Goal: Information Seeking & Learning: Learn about a topic

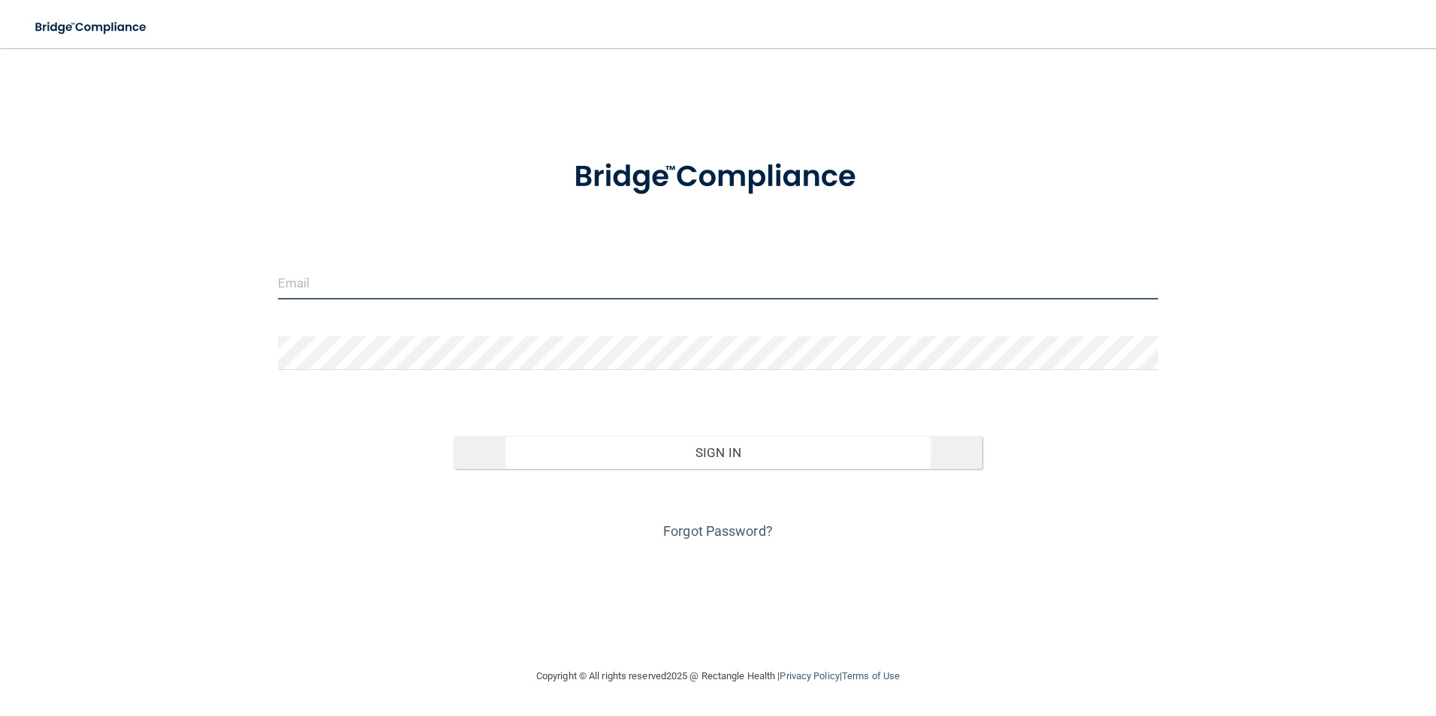
type input "[EMAIL_ADDRESS][DOMAIN_NAME]"
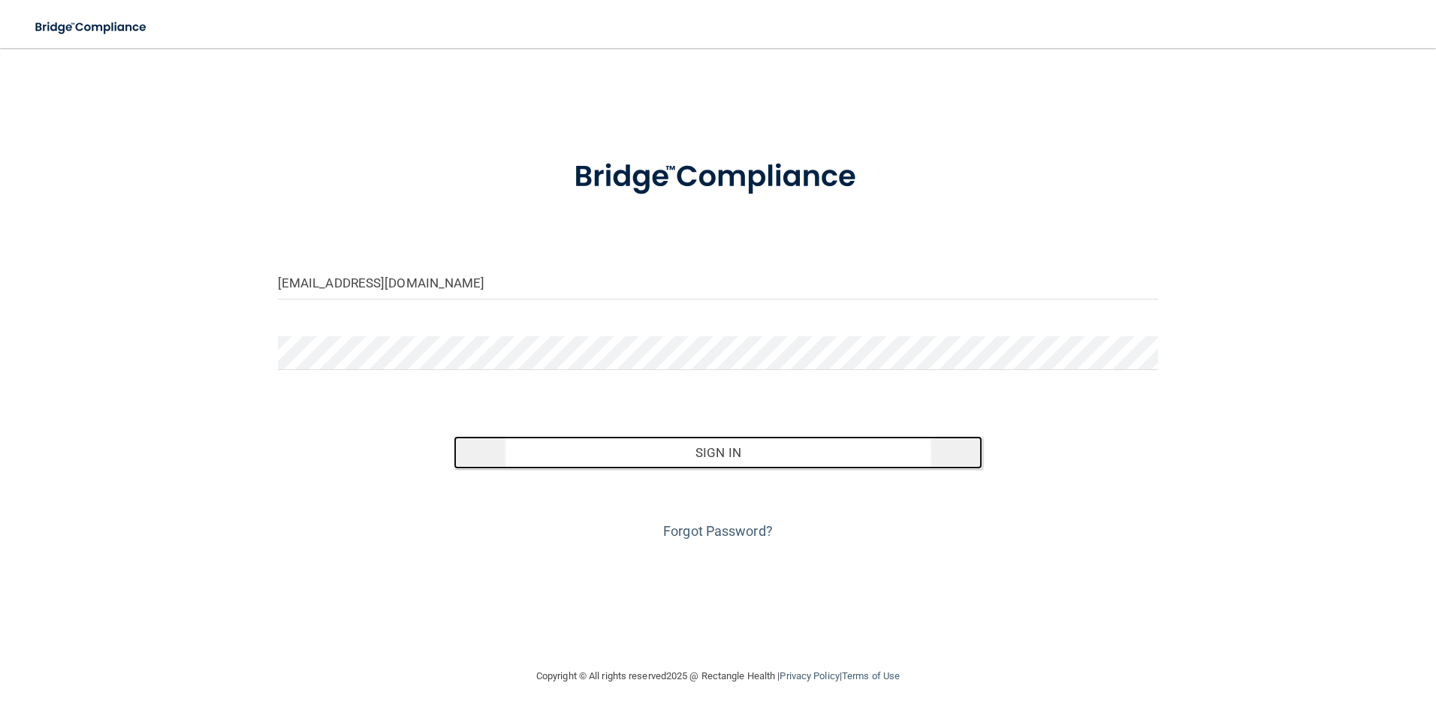
click at [711, 458] on button "Sign In" at bounding box center [718, 452] width 529 height 33
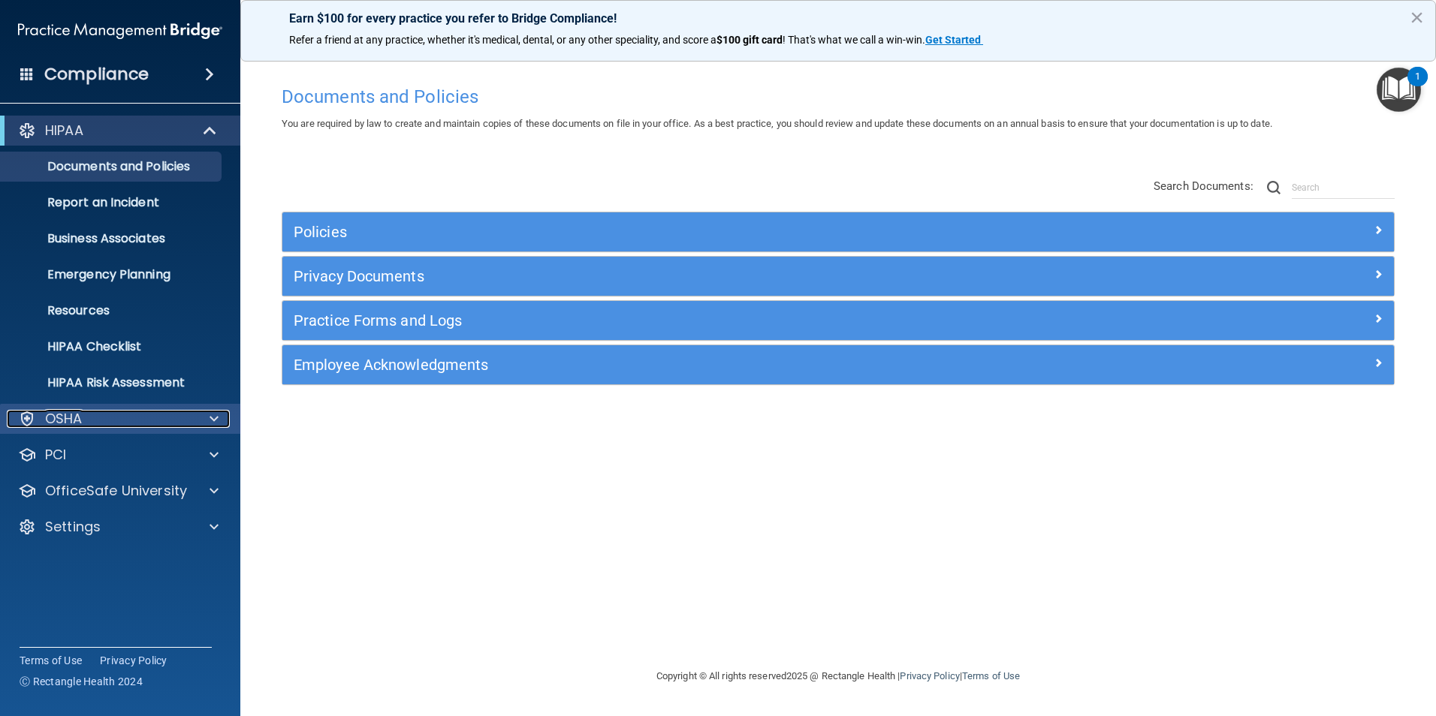
click at [98, 424] on div "OSHA" at bounding box center [100, 419] width 186 height 18
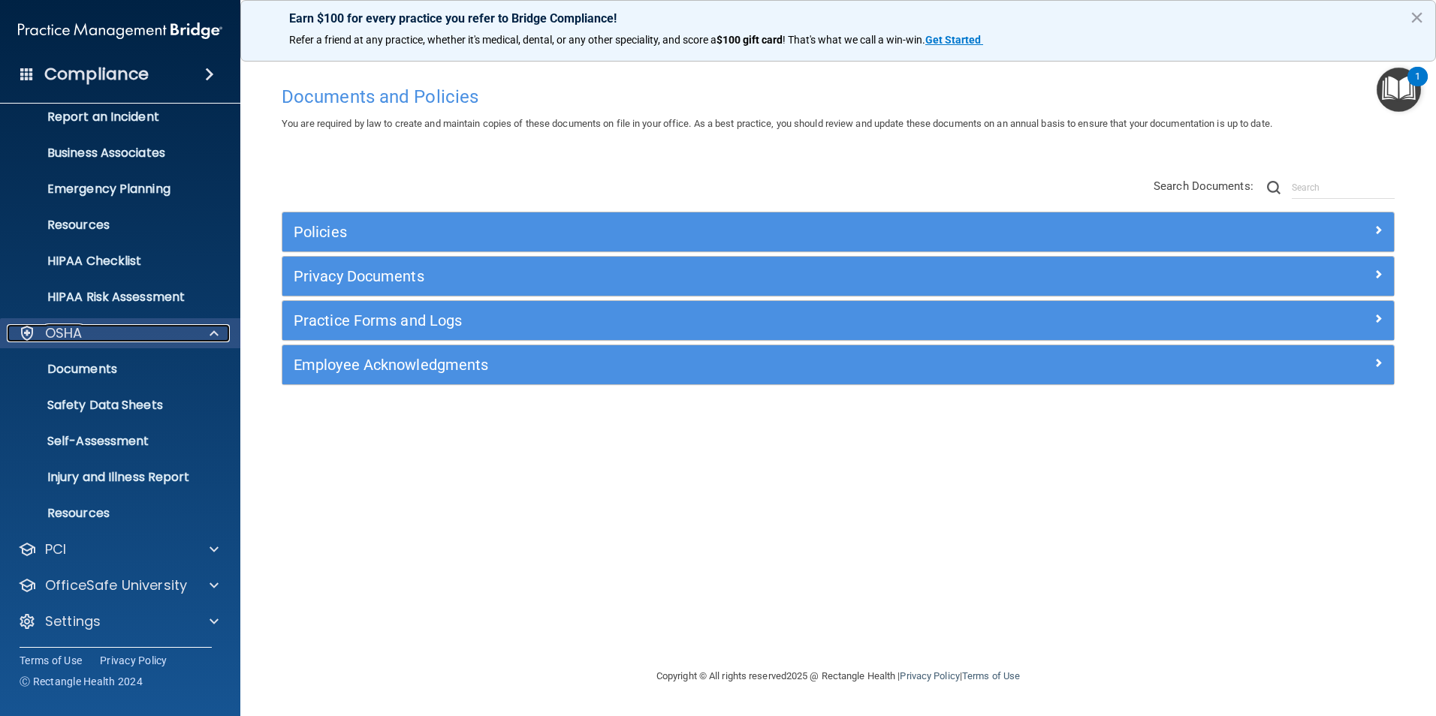
scroll to position [87, 0]
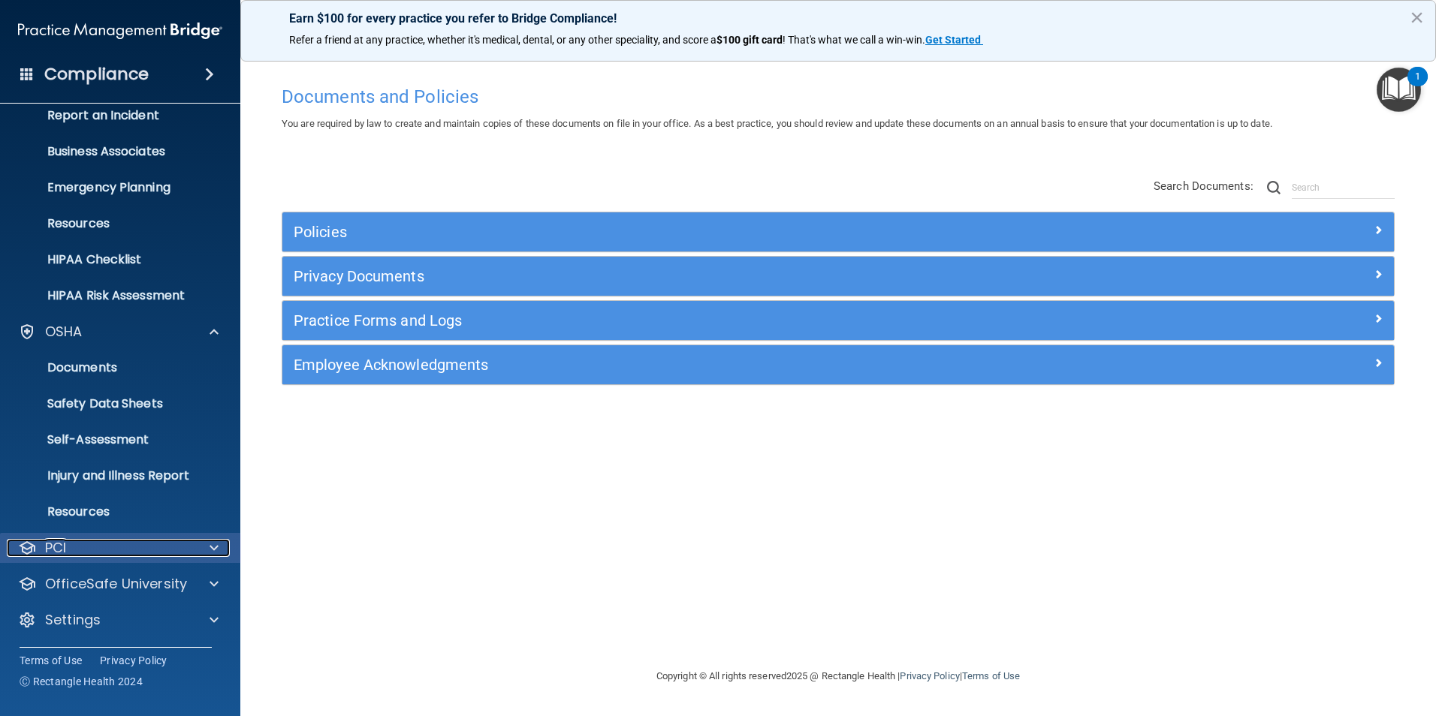
click at [220, 545] on div at bounding box center [212, 548] width 38 height 18
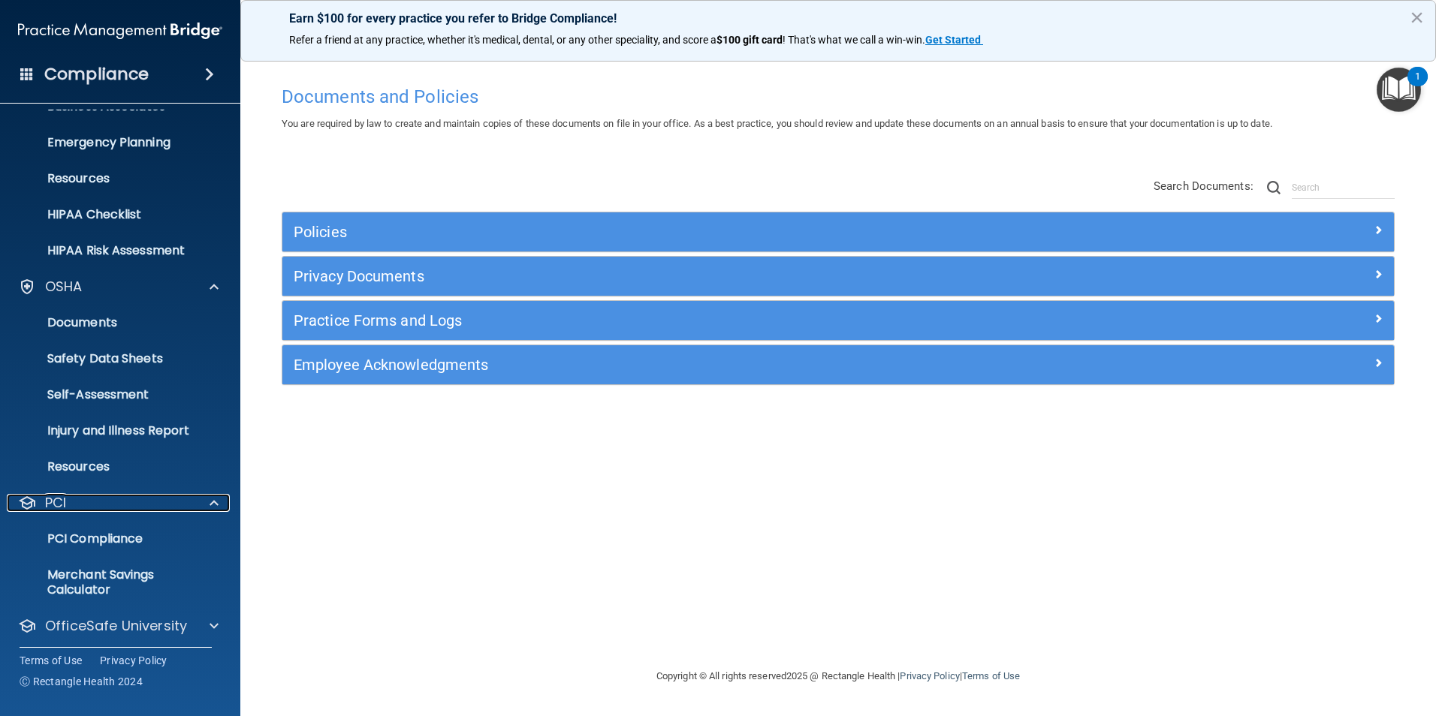
scroll to position [174, 0]
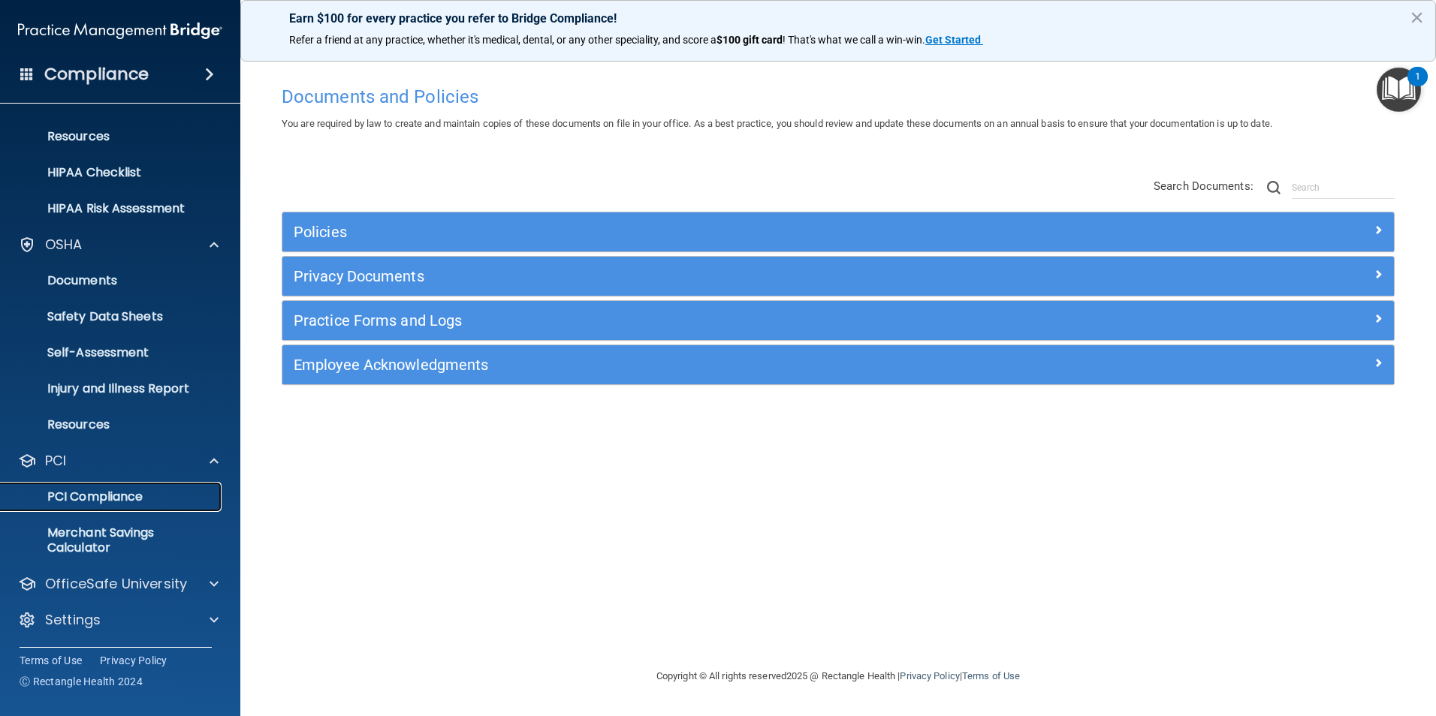
click at [142, 505] on link "PCI Compliance" at bounding box center [103, 497] width 237 height 30
click at [221, 584] on div at bounding box center [212, 584] width 38 height 18
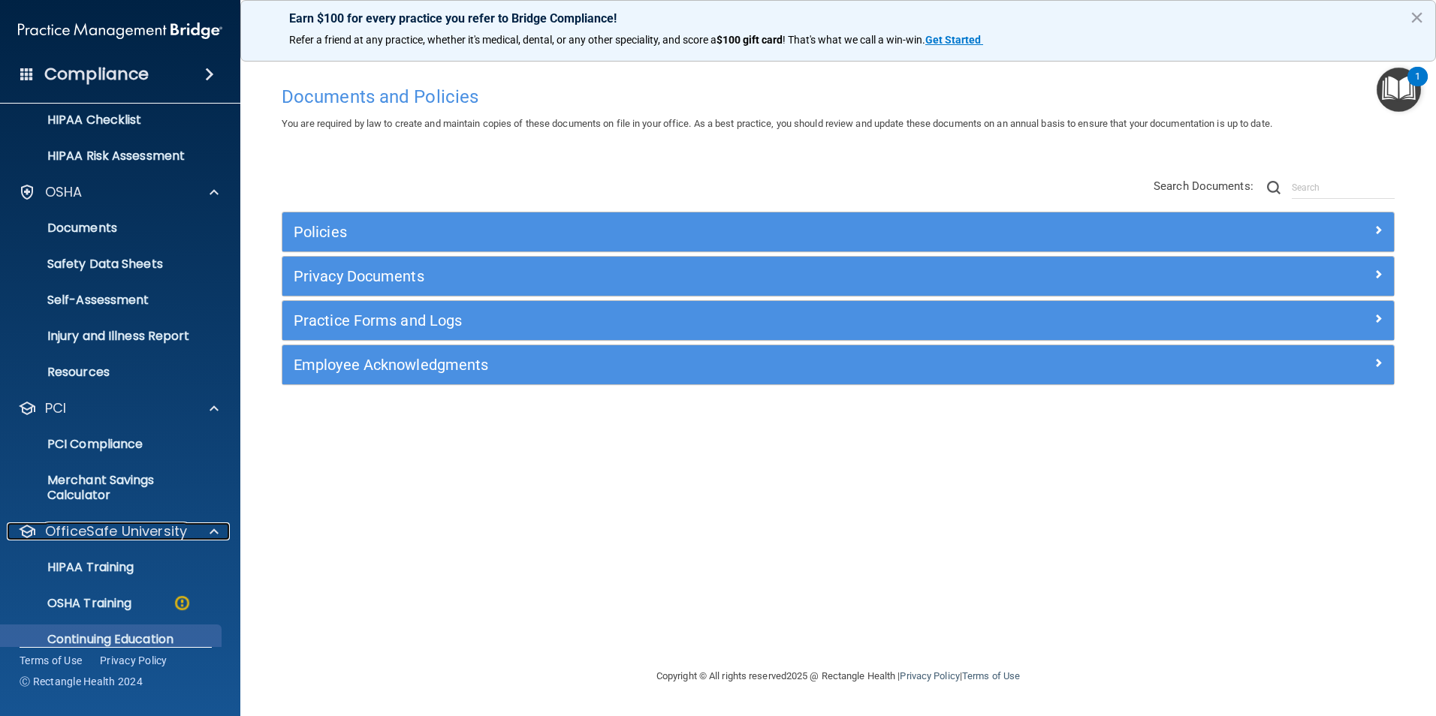
scroll to position [282, 0]
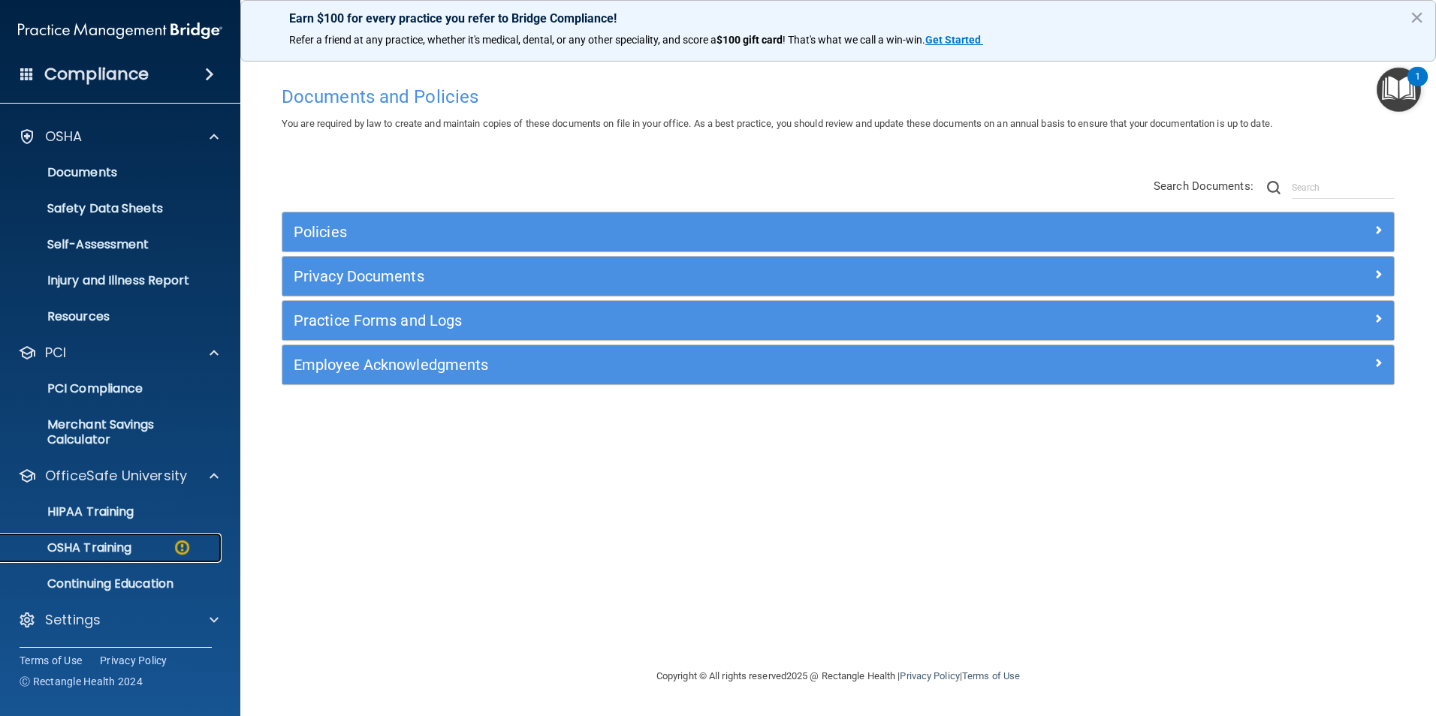
click at [116, 541] on p "OSHA Training" at bounding box center [71, 548] width 122 height 15
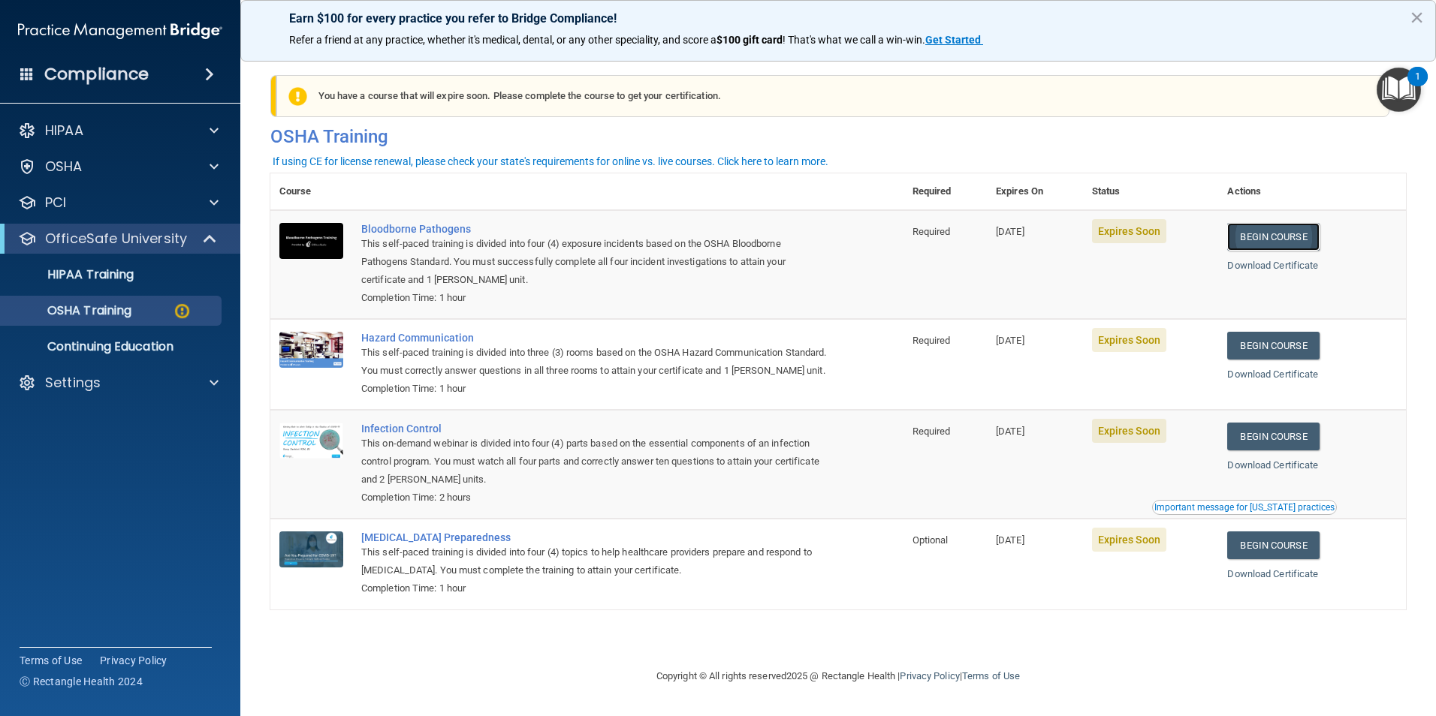
click at [1283, 238] on link "Begin Course" at bounding box center [1273, 237] width 92 height 28
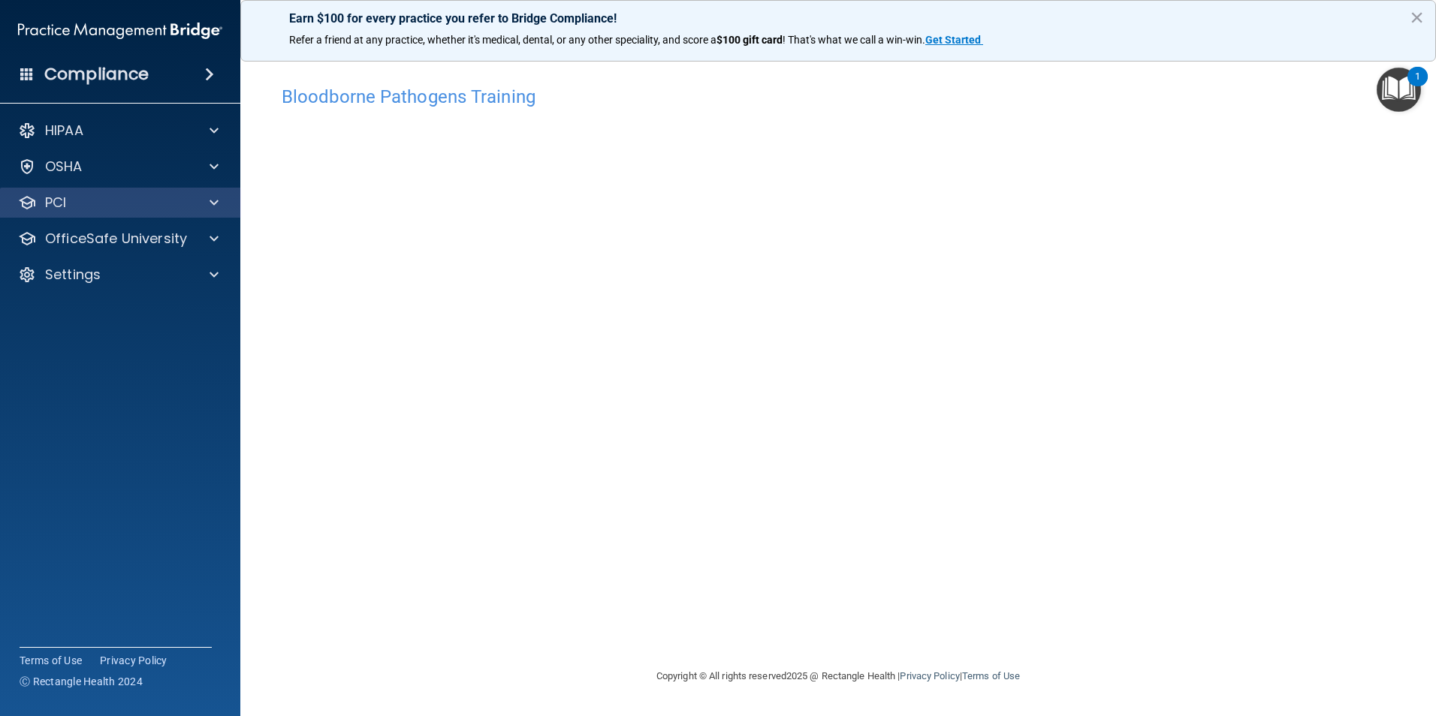
click at [80, 191] on div "PCI" at bounding box center [120, 203] width 241 height 30
click at [80, 197] on div "PCI" at bounding box center [100, 203] width 186 height 18
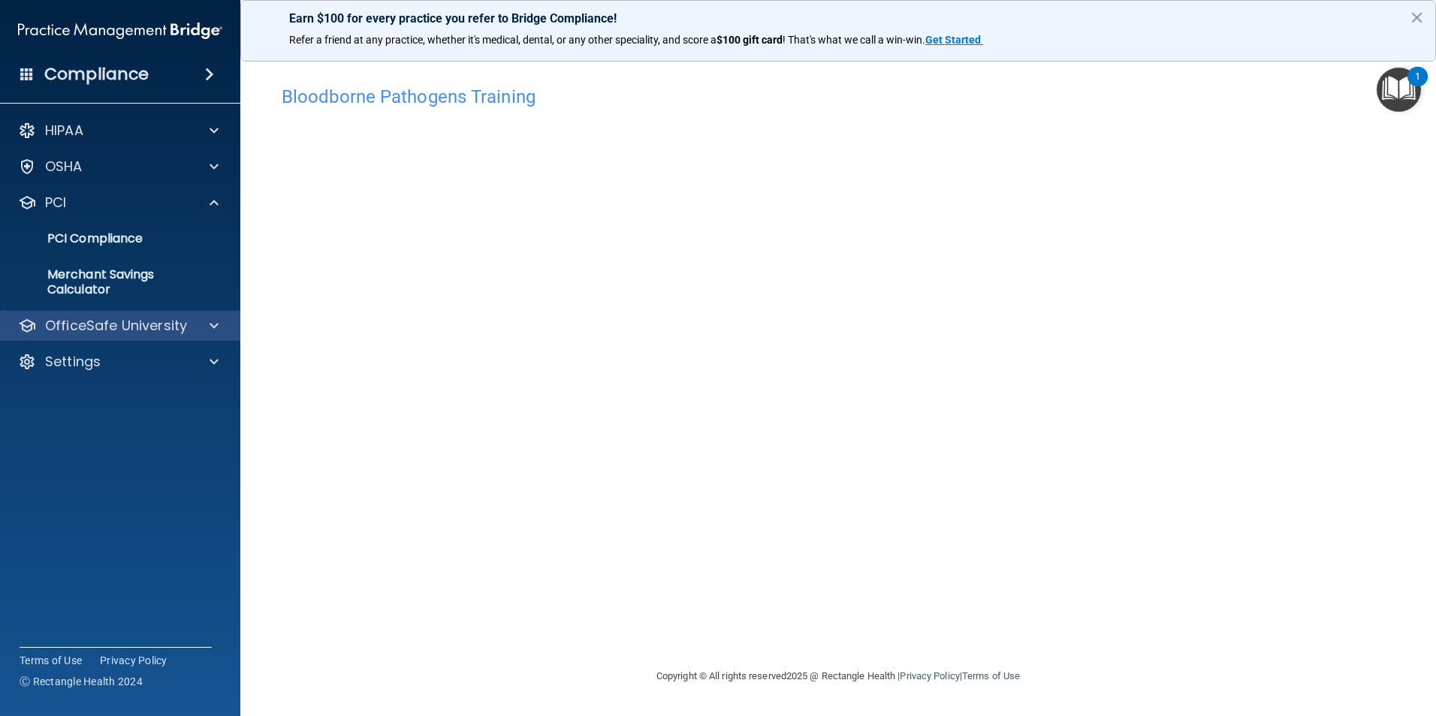
click at [98, 315] on div "OfficeSafe University" at bounding box center [120, 326] width 241 height 30
click at [205, 322] on div at bounding box center [212, 326] width 38 height 18
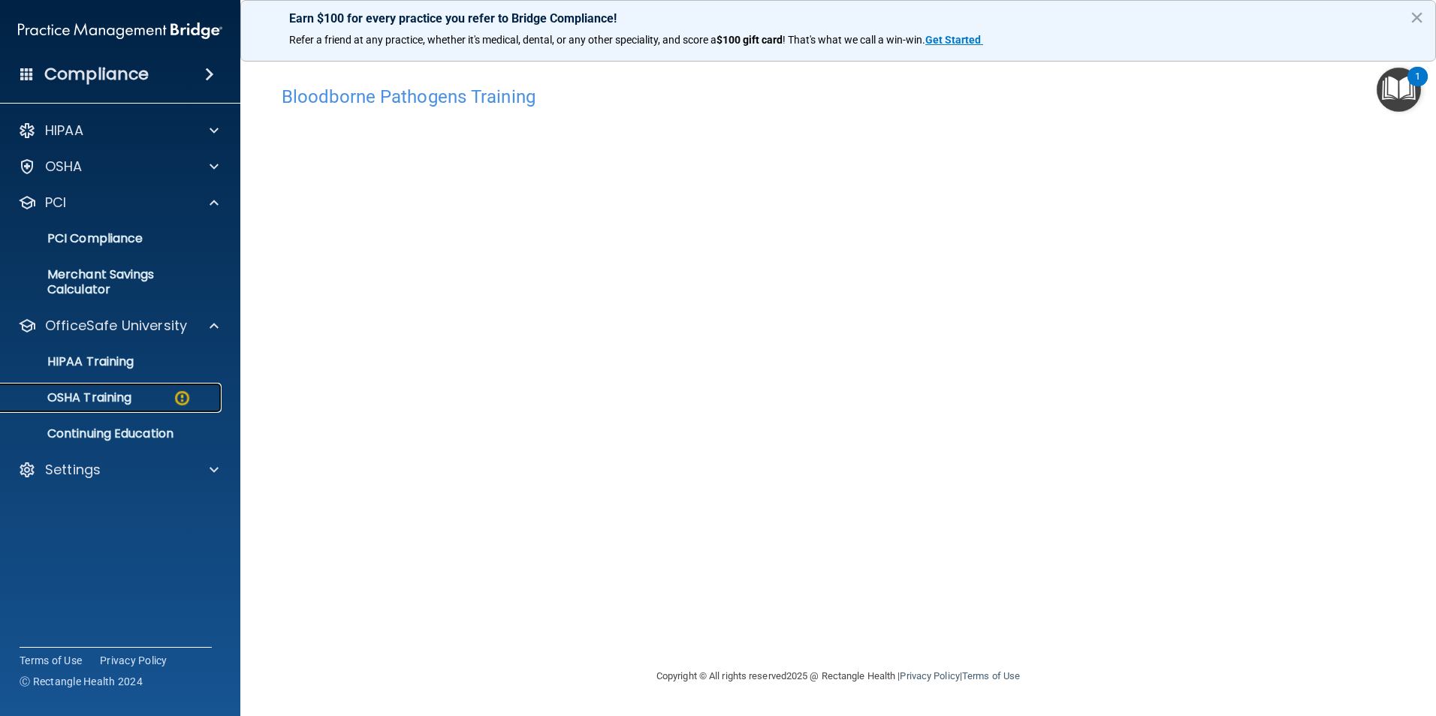
click at [108, 391] on p "OSHA Training" at bounding box center [71, 398] width 122 height 15
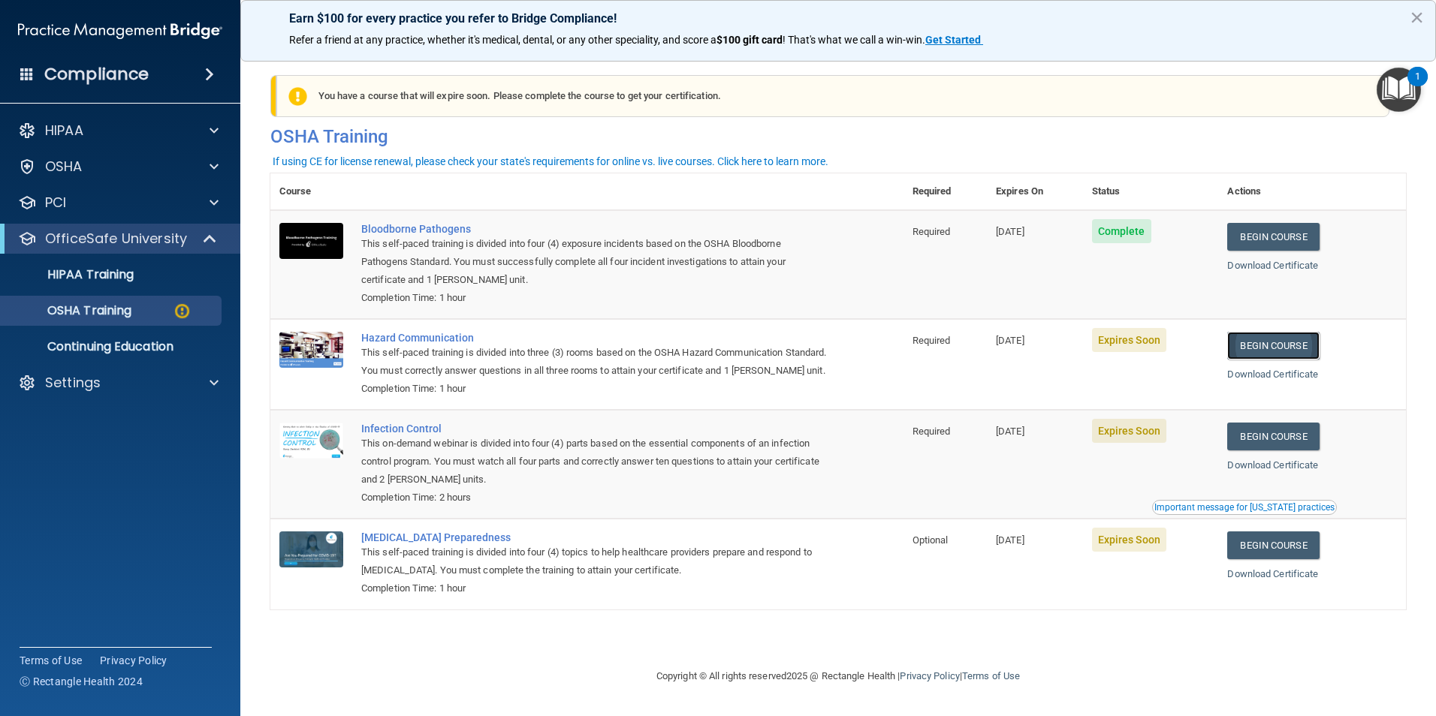
click at [1292, 353] on link "Begin Course" at bounding box center [1273, 346] width 92 height 28
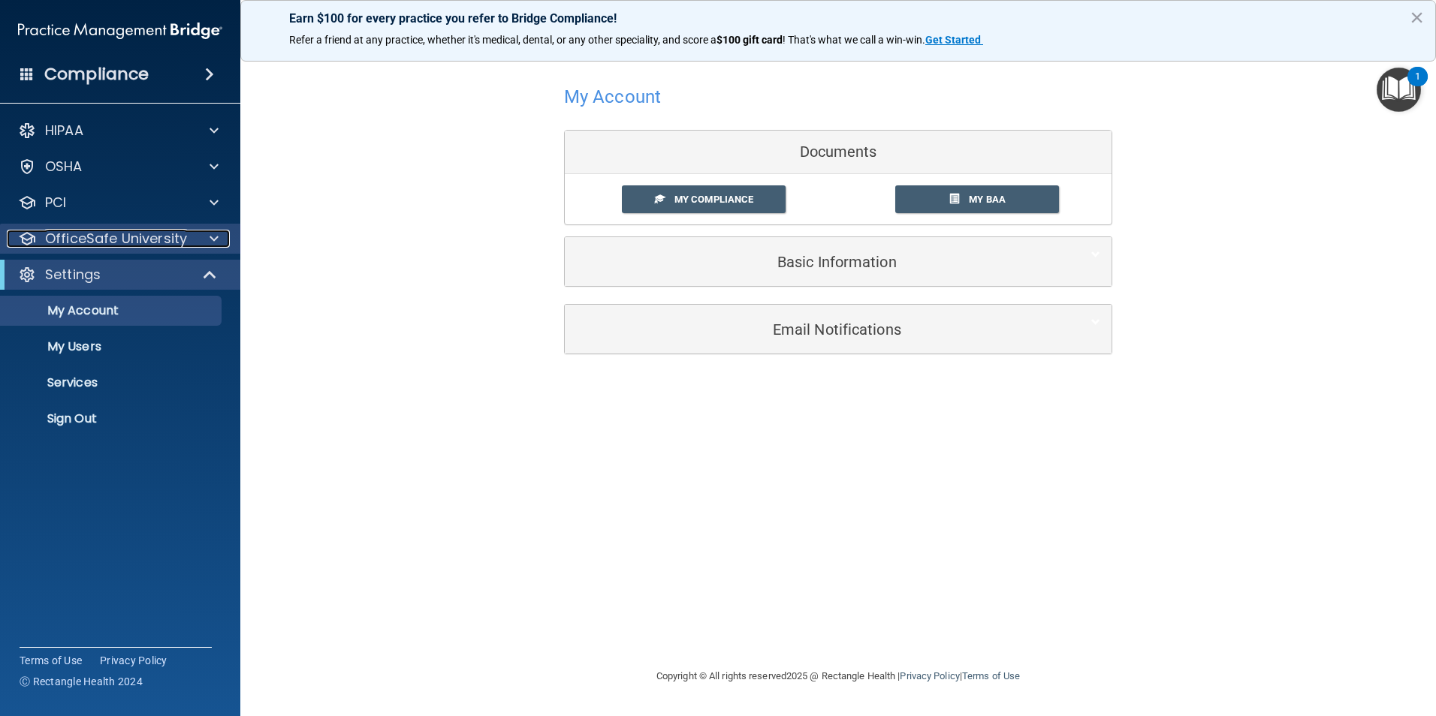
click at [104, 230] on p "OfficeSafe University" at bounding box center [116, 239] width 142 height 18
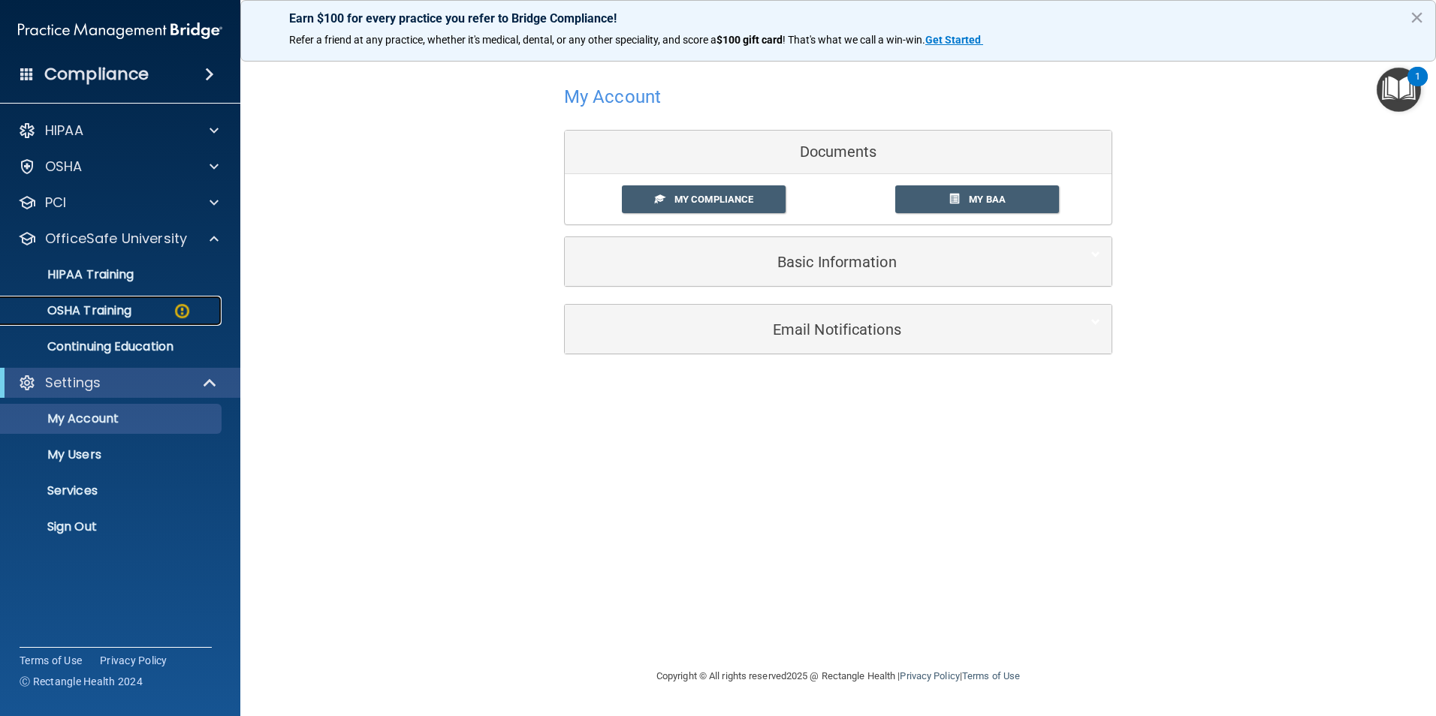
click at [95, 303] on p "OSHA Training" at bounding box center [71, 310] width 122 height 15
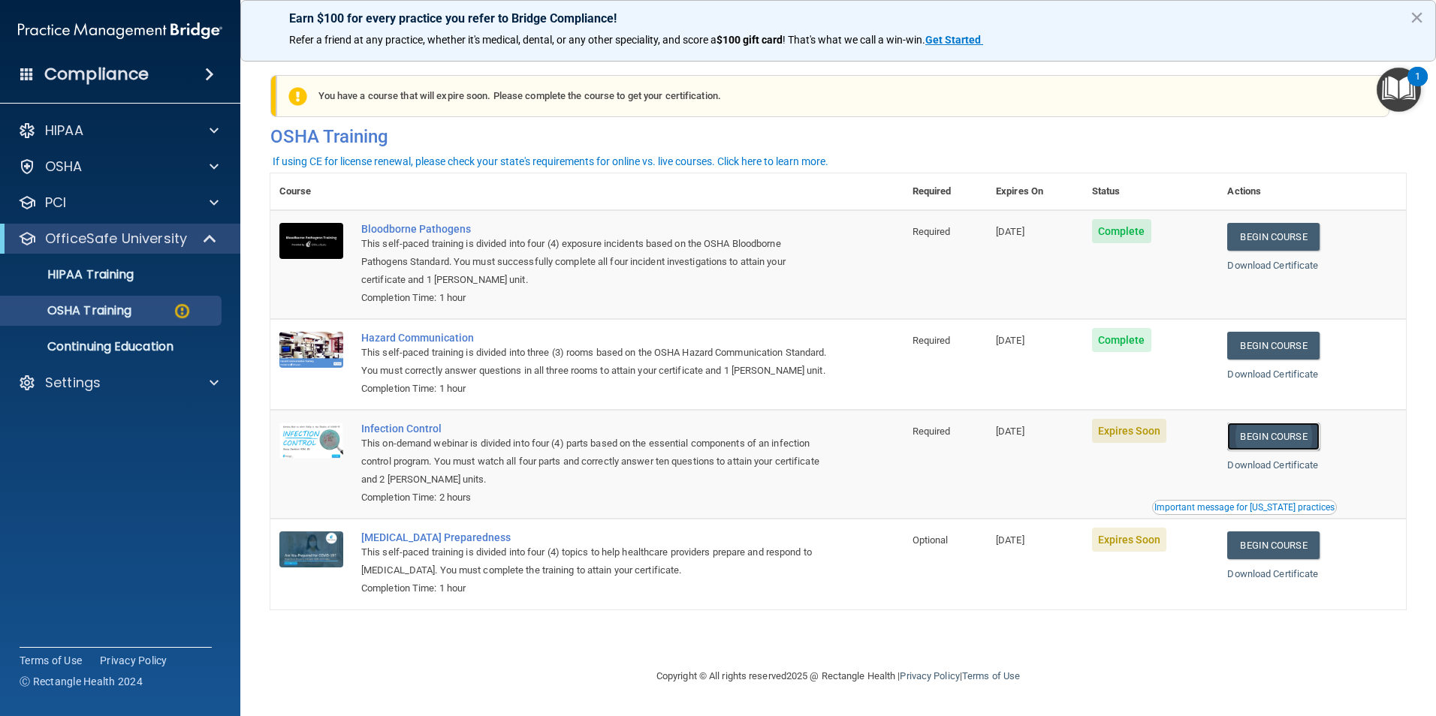
click at [1309, 451] on link "Begin Course" at bounding box center [1273, 437] width 92 height 28
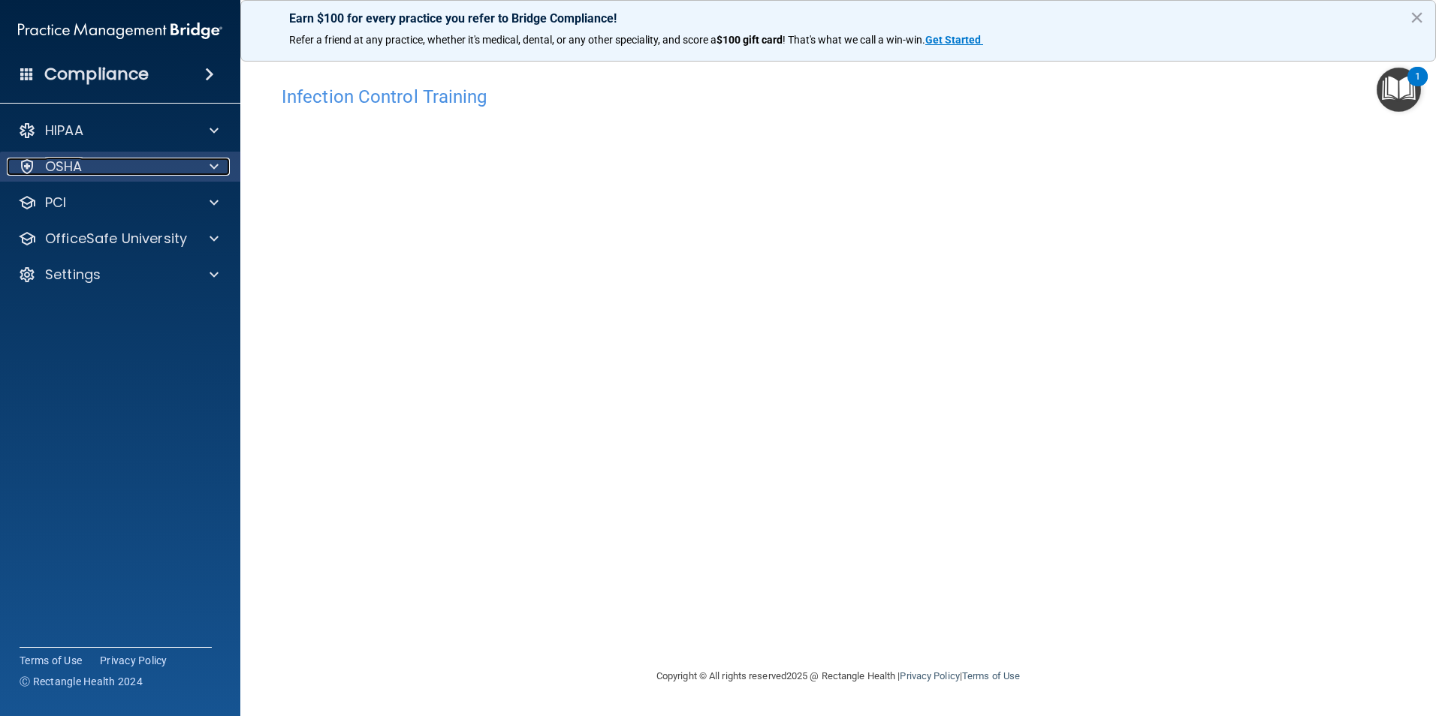
click at [59, 171] on p "OSHA" at bounding box center [64, 167] width 38 height 18
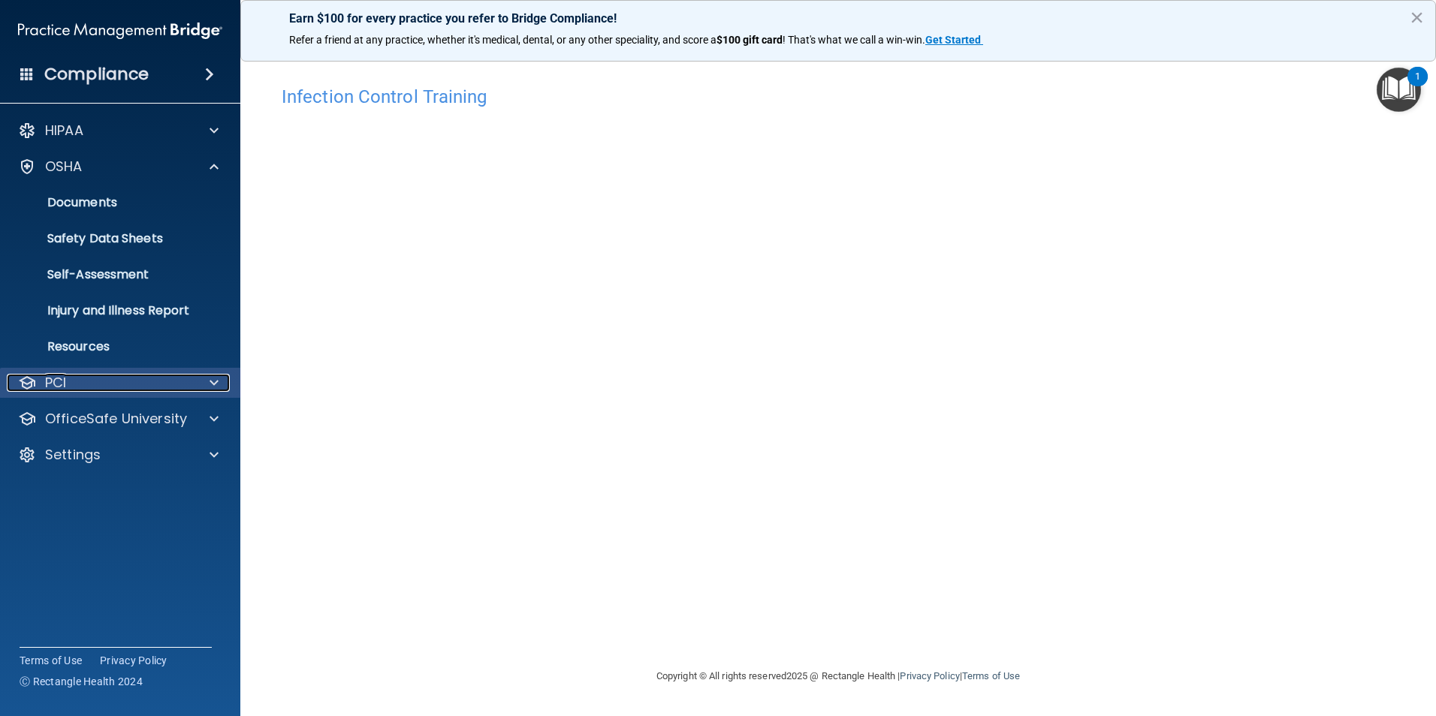
click at [76, 377] on div "PCI" at bounding box center [100, 383] width 186 height 18
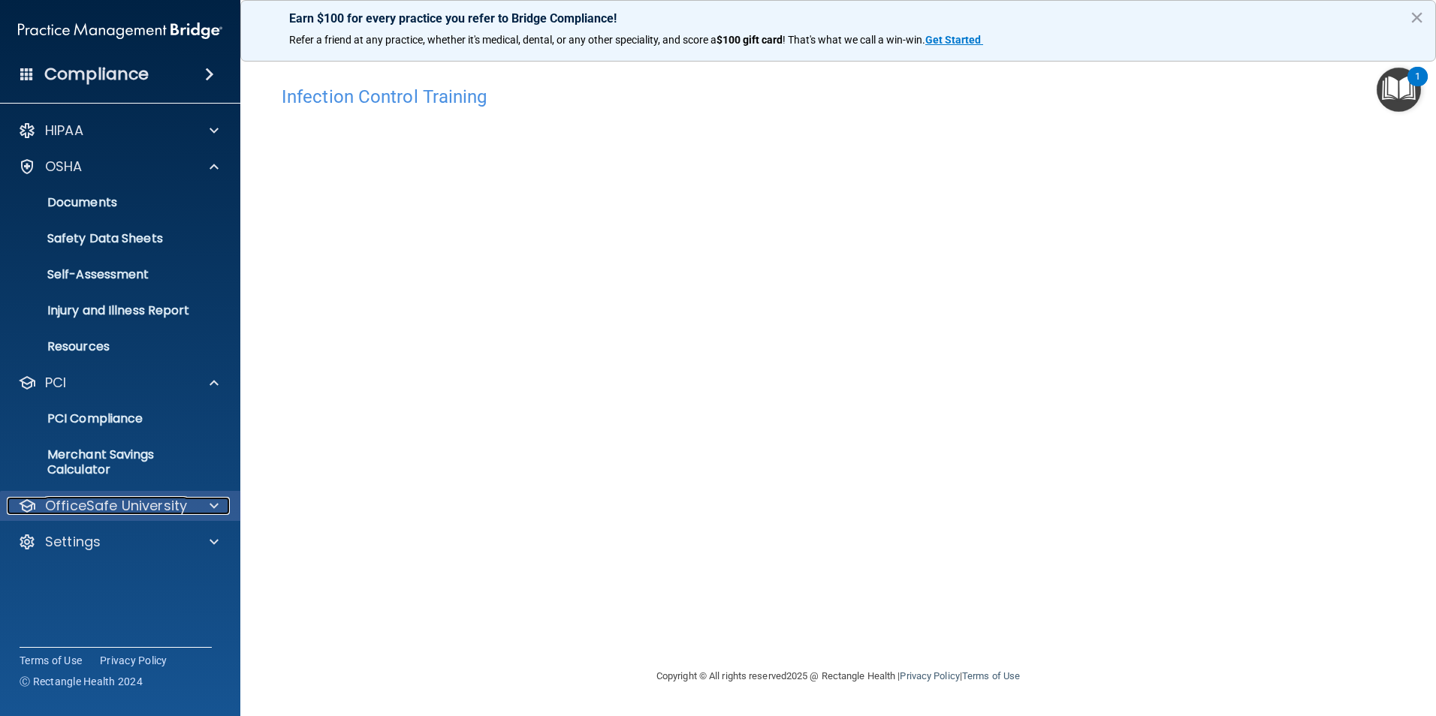
click at [81, 504] on p "OfficeSafe University" at bounding box center [116, 506] width 142 height 18
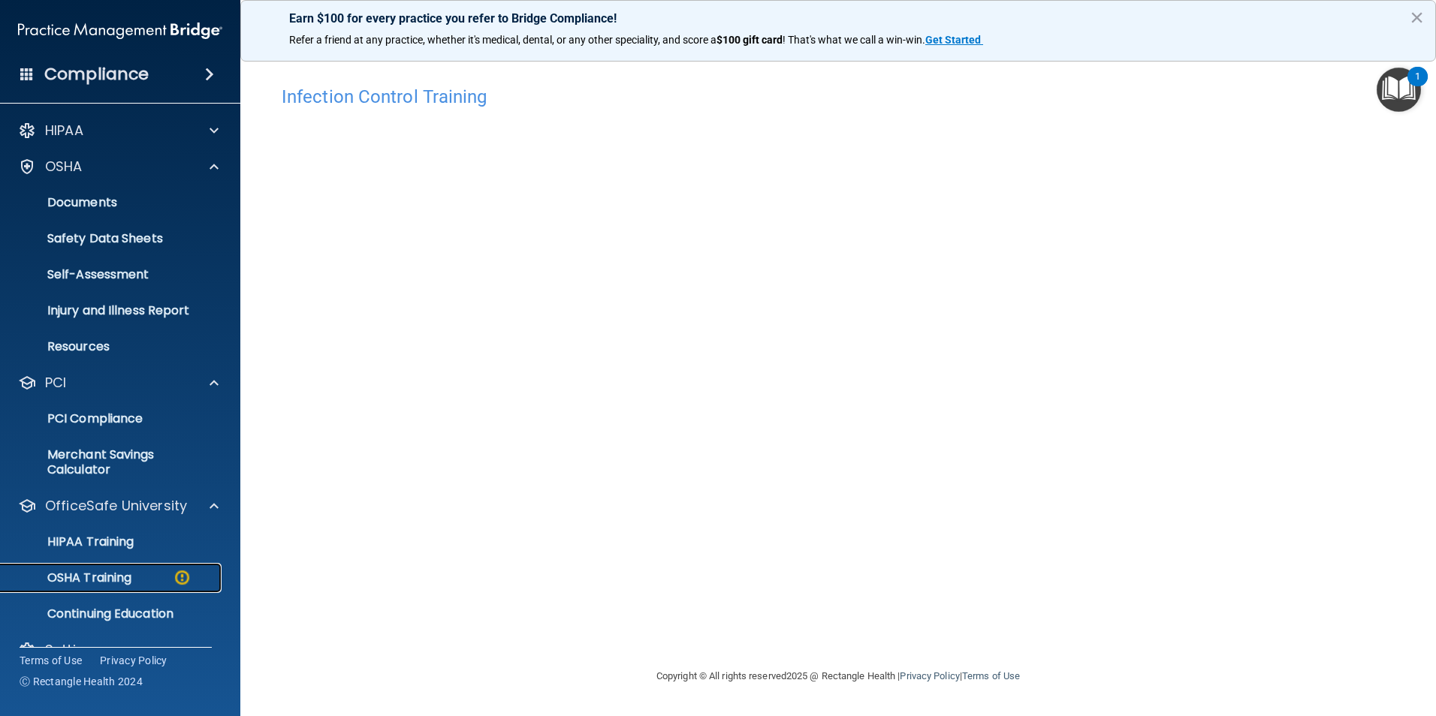
click at [134, 575] on div "OSHA Training" at bounding box center [112, 578] width 205 height 15
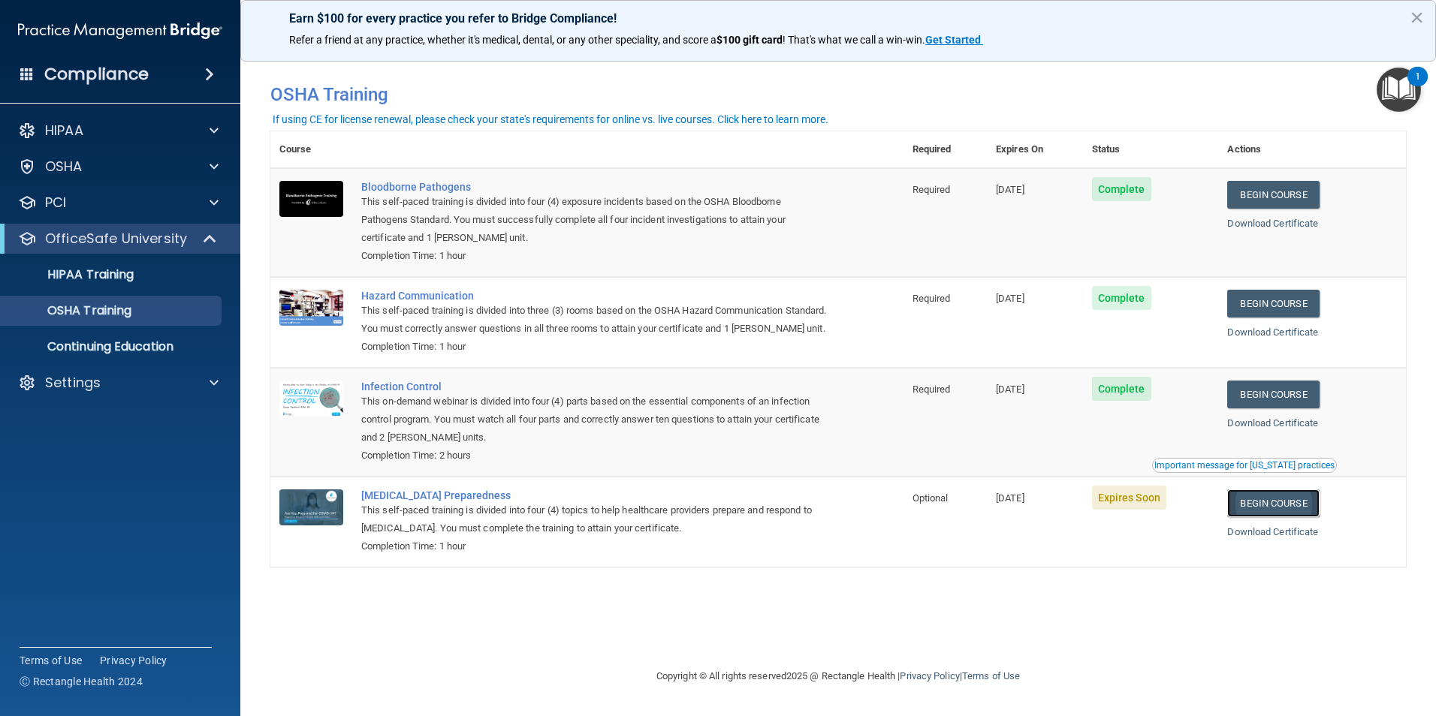
click at [1266, 517] on link "Begin Course" at bounding box center [1273, 504] width 92 height 28
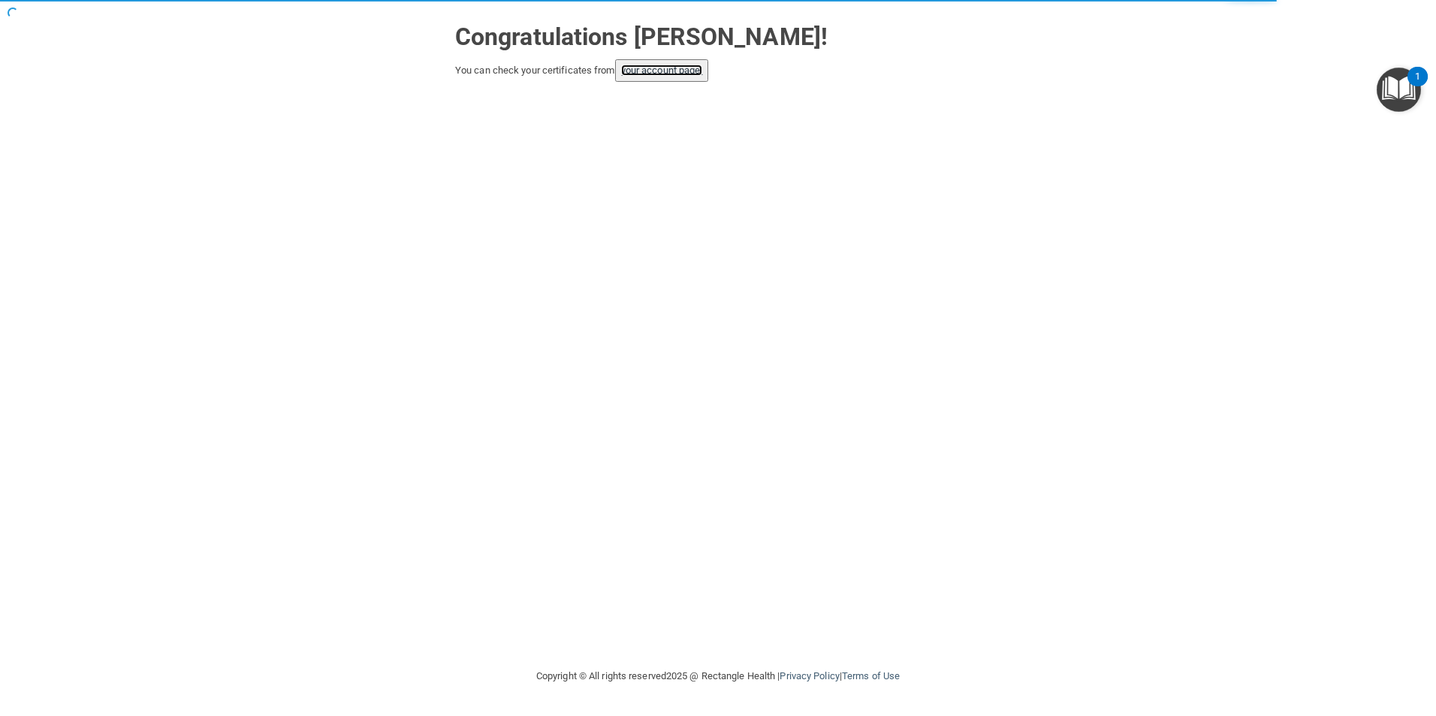
click at [669, 71] on link "your account page!" at bounding box center [662, 70] width 82 height 11
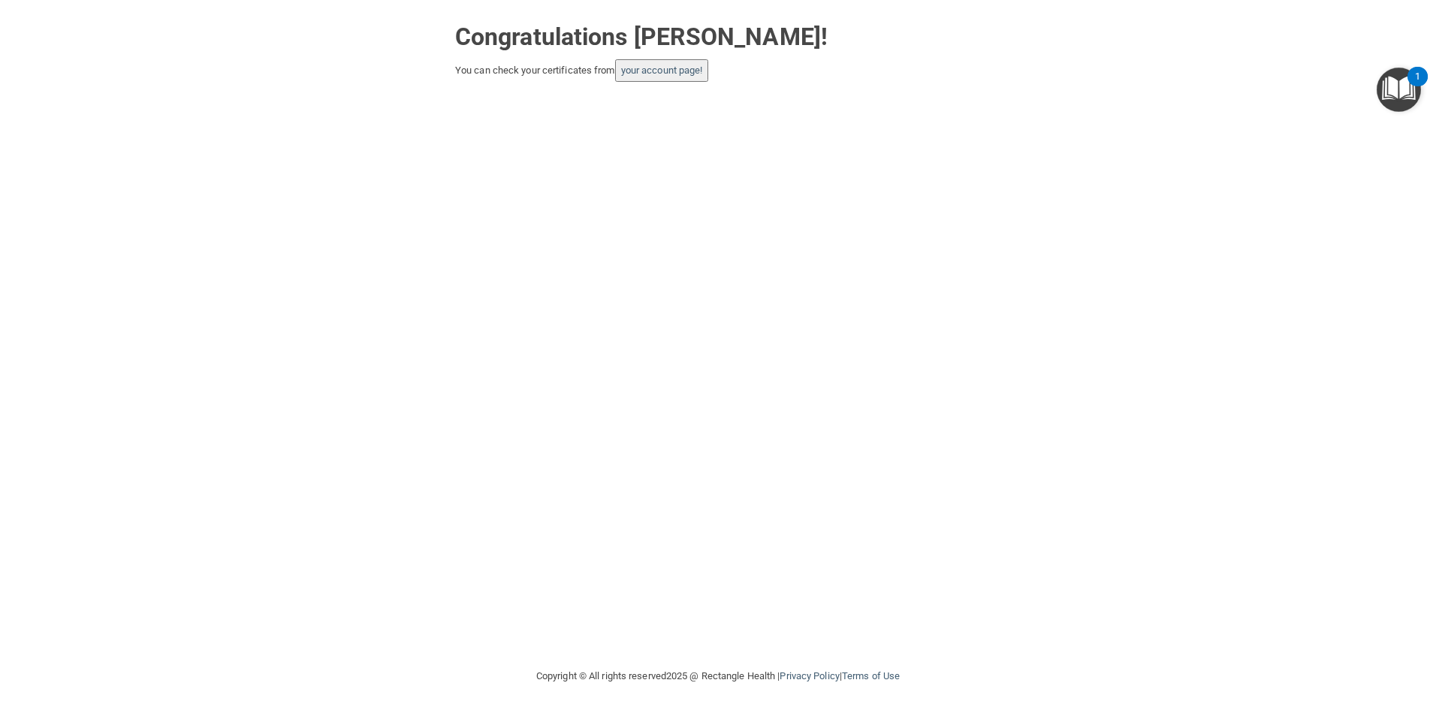
click at [700, 77] on button "your account page!" at bounding box center [662, 70] width 94 height 23
click at [629, 64] on button "your account page!" at bounding box center [662, 70] width 94 height 23
click at [672, 71] on link "your account page!" at bounding box center [662, 70] width 82 height 11
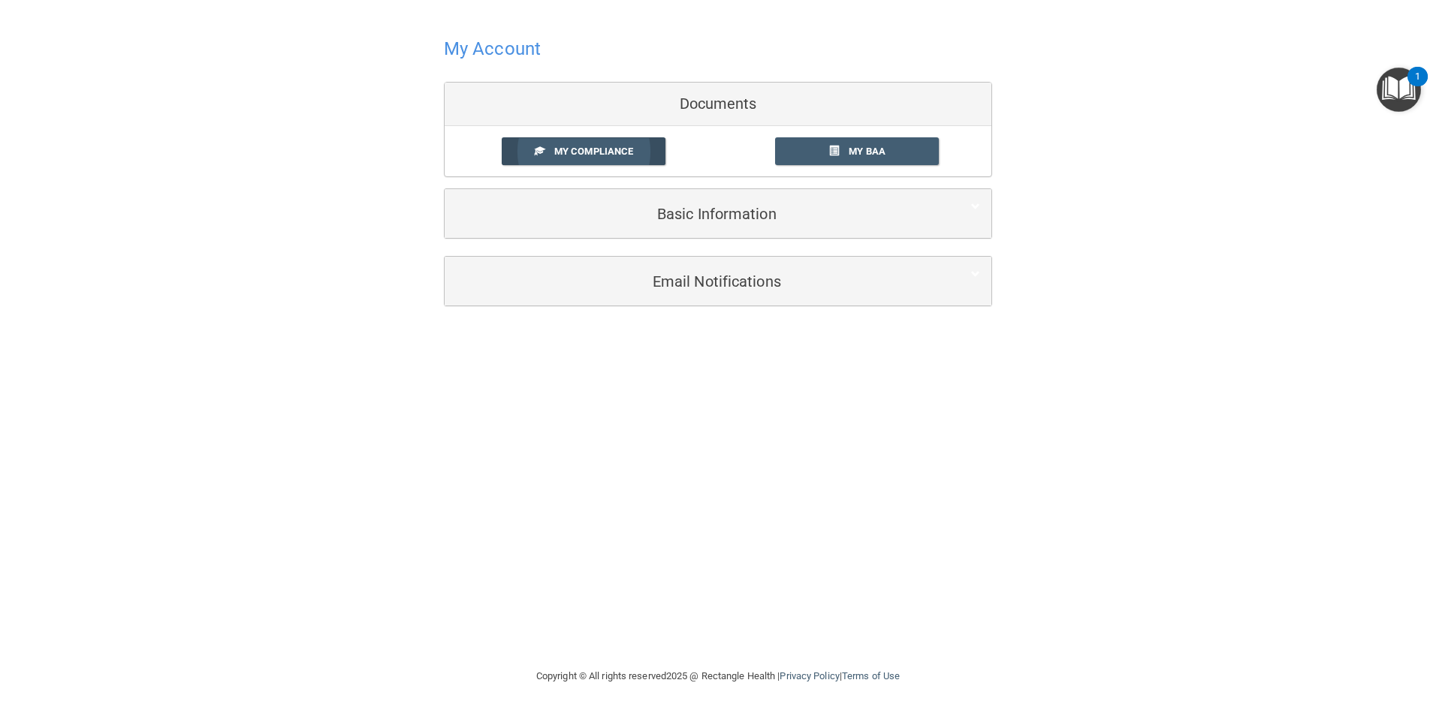
click at [610, 151] on span "My Compliance" at bounding box center [593, 151] width 79 height 11
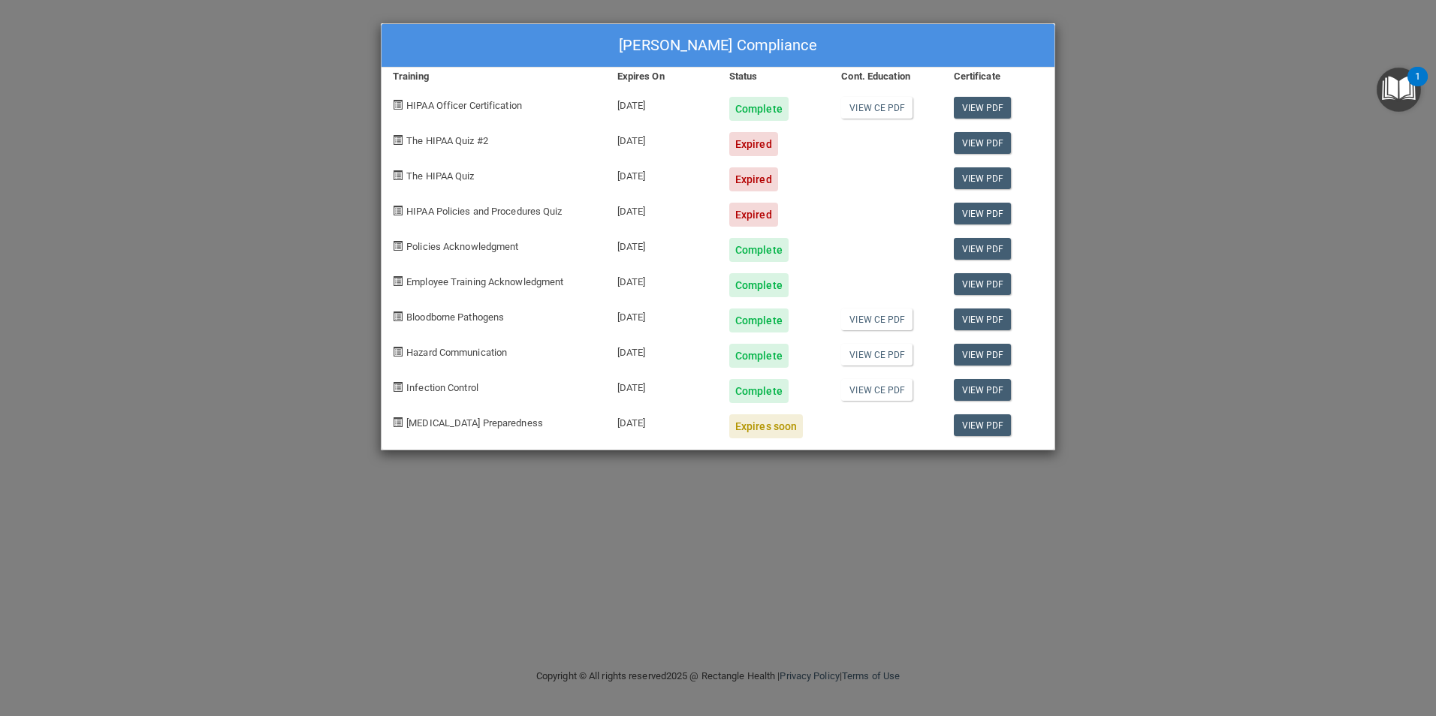
click at [1078, 148] on div "[PERSON_NAME] Compliance Training Expires On Status Cont. Education Certificate…" at bounding box center [718, 358] width 1436 height 716
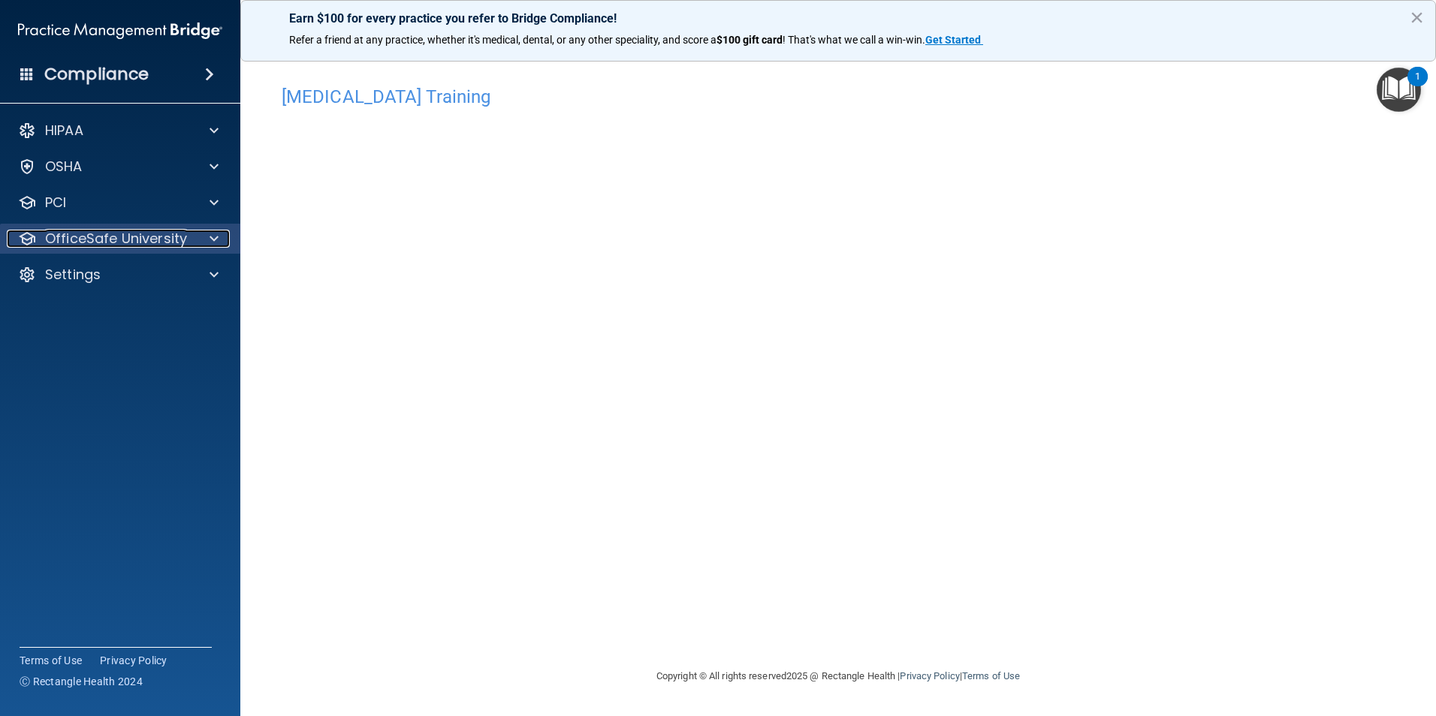
click at [128, 240] on p "OfficeSafe University" at bounding box center [116, 239] width 142 height 18
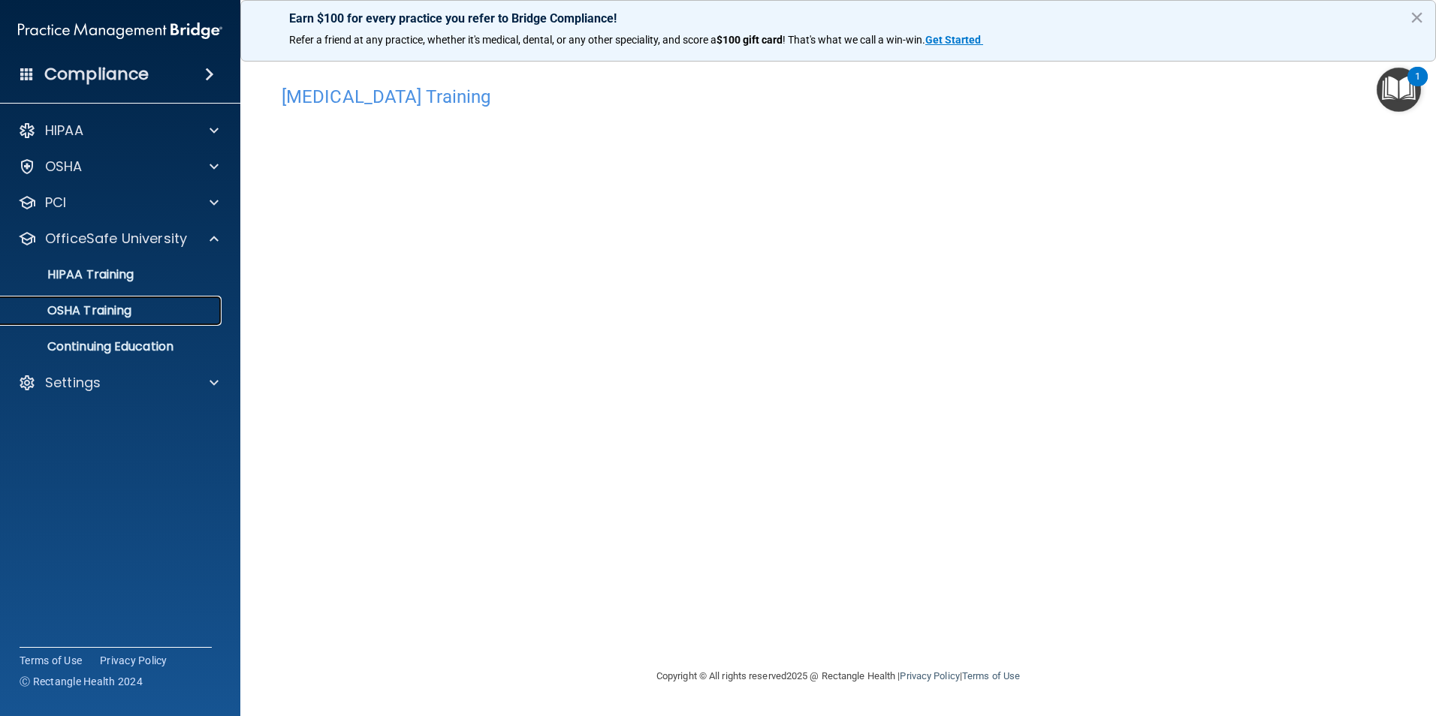
click at [114, 315] on p "OSHA Training" at bounding box center [71, 310] width 122 height 15
